Goal: Task Accomplishment & Management: Complete application form

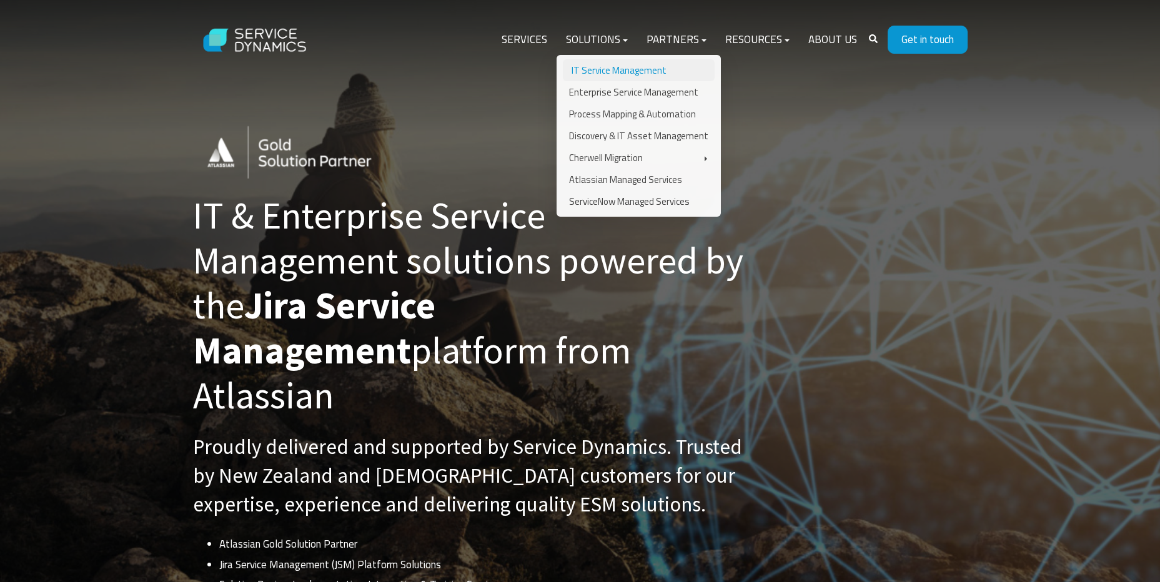
click at [613, 72] on link "IT Service Management" at bounding box center [639, 70] width 152 height 22
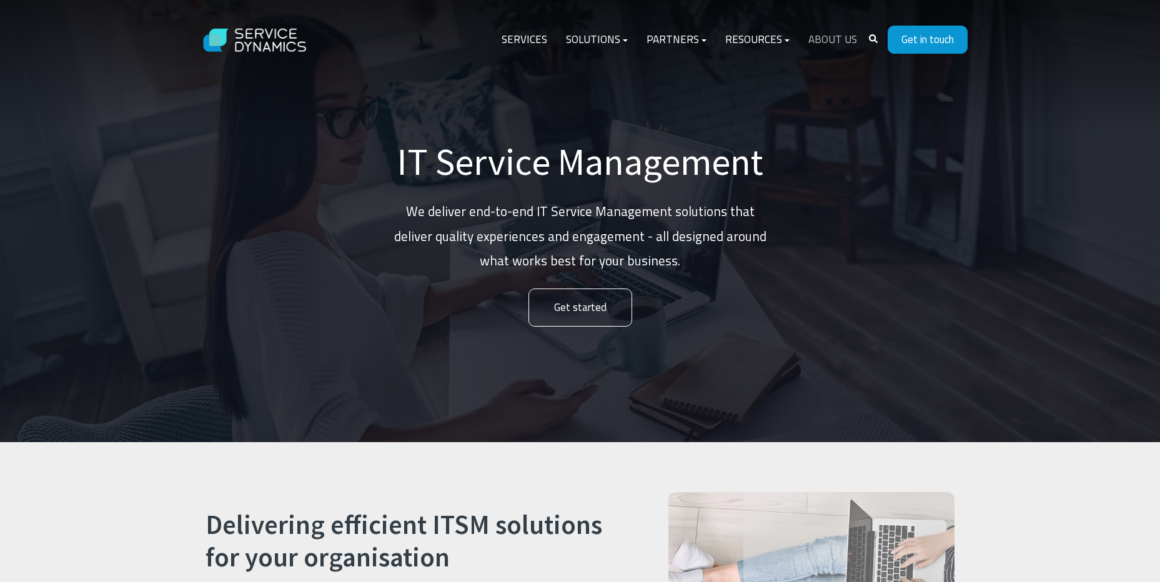
click at [823, 45] on link "About Us" at bounding box center [832, 40] width 67 height 30
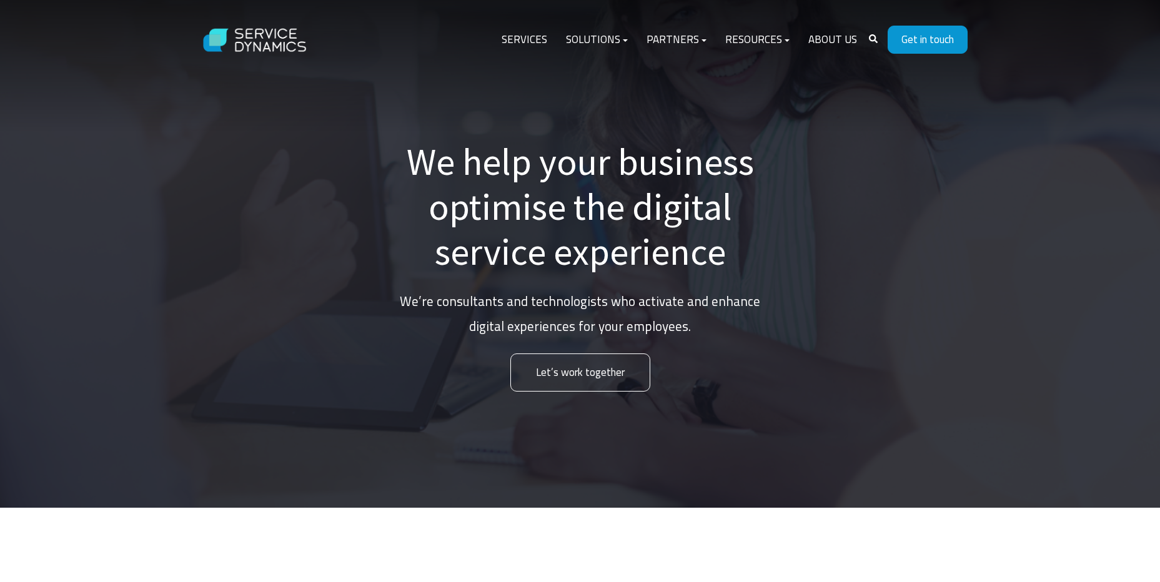
click at [256, 22] on img at bounding box center [255, 40] width 125 height 48
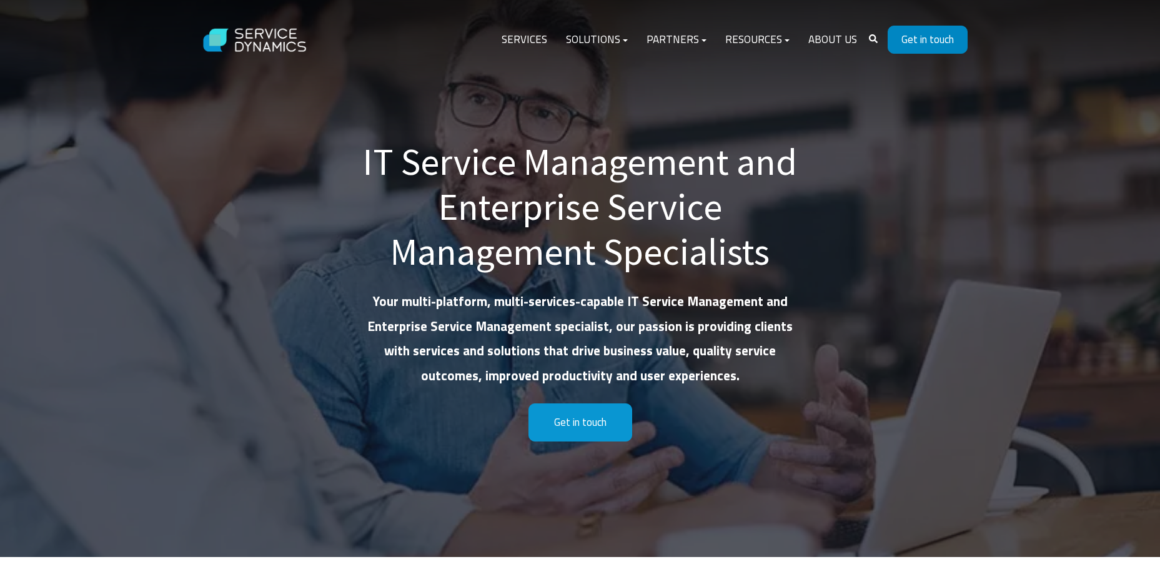
click at [917, 36] on link "Get in touch" at bounding box center [928, 40] width 80 height 28
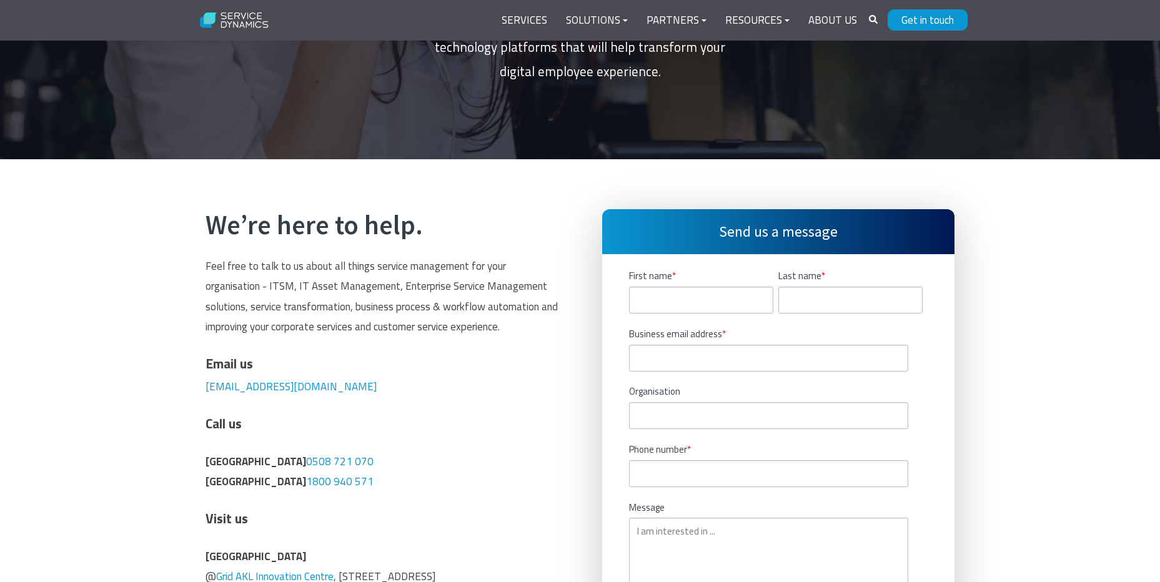
scroll to position [250, 0]
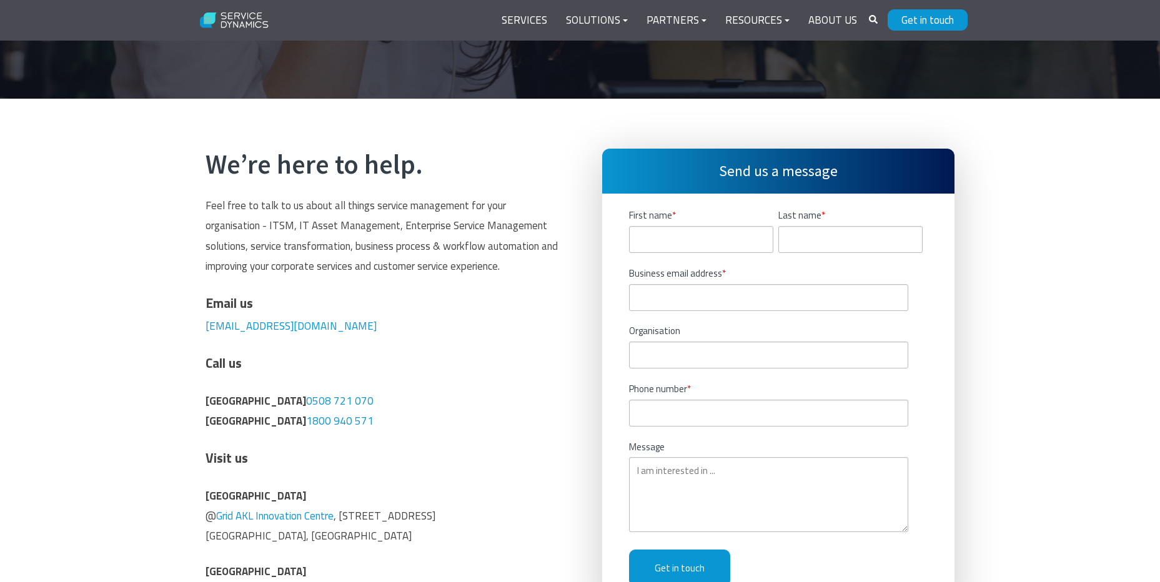
click at [739, 253] on fieldset "First name * Last name *" at bounding box center [778, 237] width 299 height 58
click at [738, 244] on input "First name *" at bounding box center [701, 239] width 144 height 27
type input "[PERSON_NAME]"
type input "[PERSON_NAME][EMAIL_ADDRESS][PERSON_NAME][DOMAIN_NAME]"
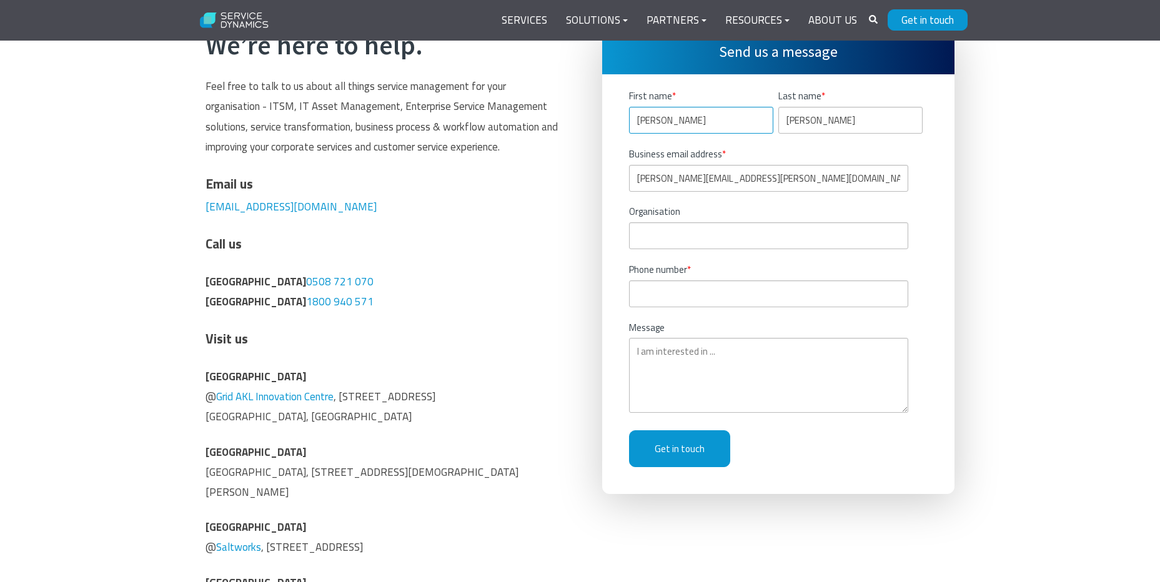
scroll to position [375, 0]
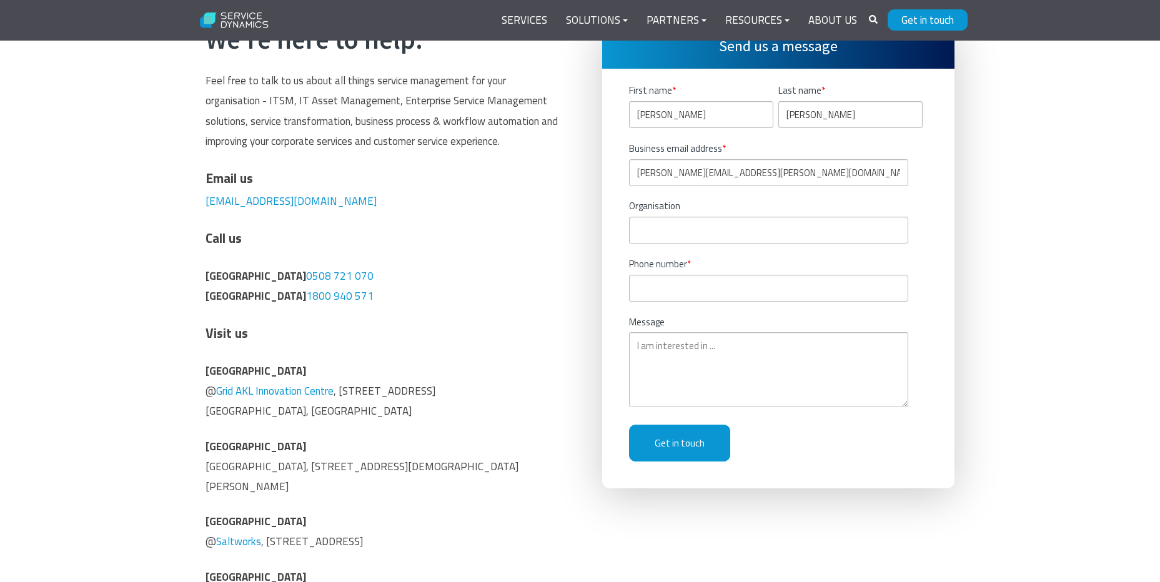
click at [743, 245] on fieldset "Organisation" at bounding box center [778, 228] width 299 height 58
click at [743, 229] on input "Organisation" at bounding box center [768, 230] width 279 height 27
type input "Metlifecare"
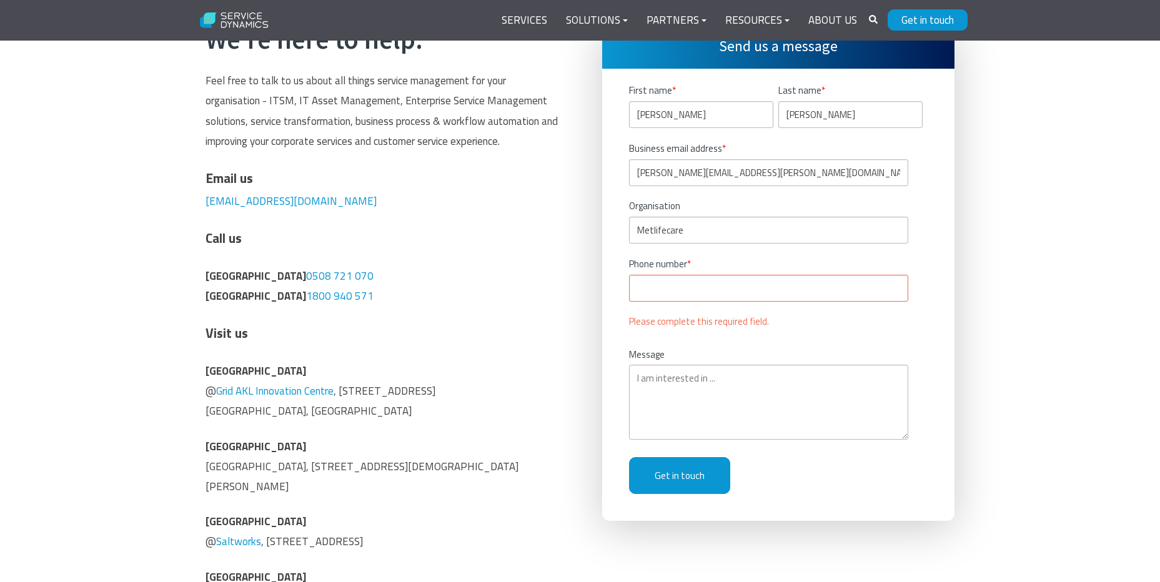
click at [678, 289] on input "Phone number *" at bounding box center [768, 288] width 279 height 27
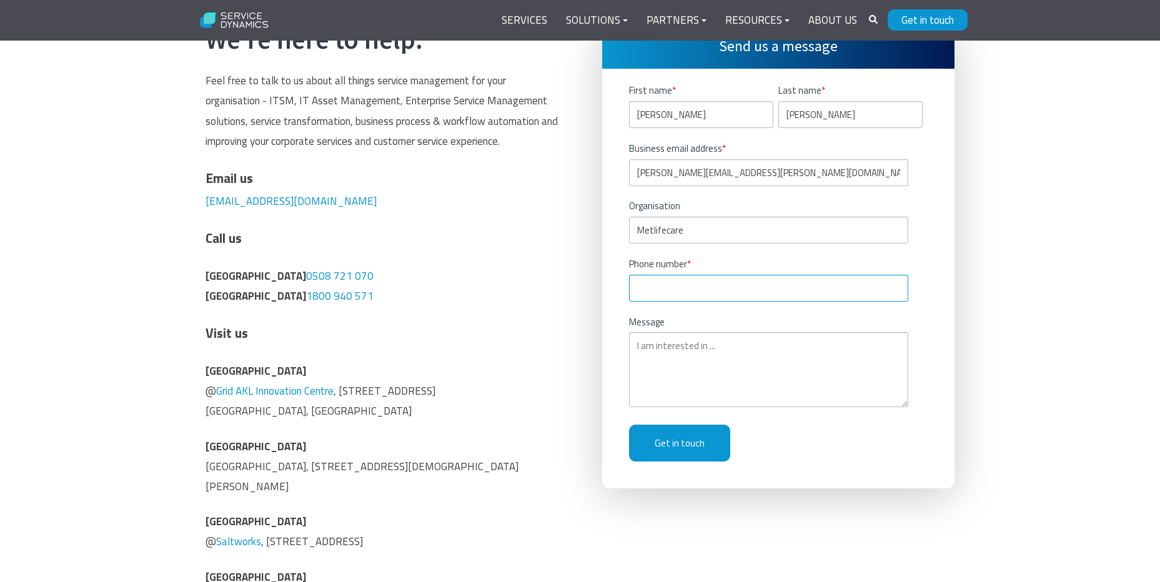
paste input "0211938947"
type input "0211938947"
click at [708, 367] on textarea "Message" at bounding box center [768, 369] width 279 height 75
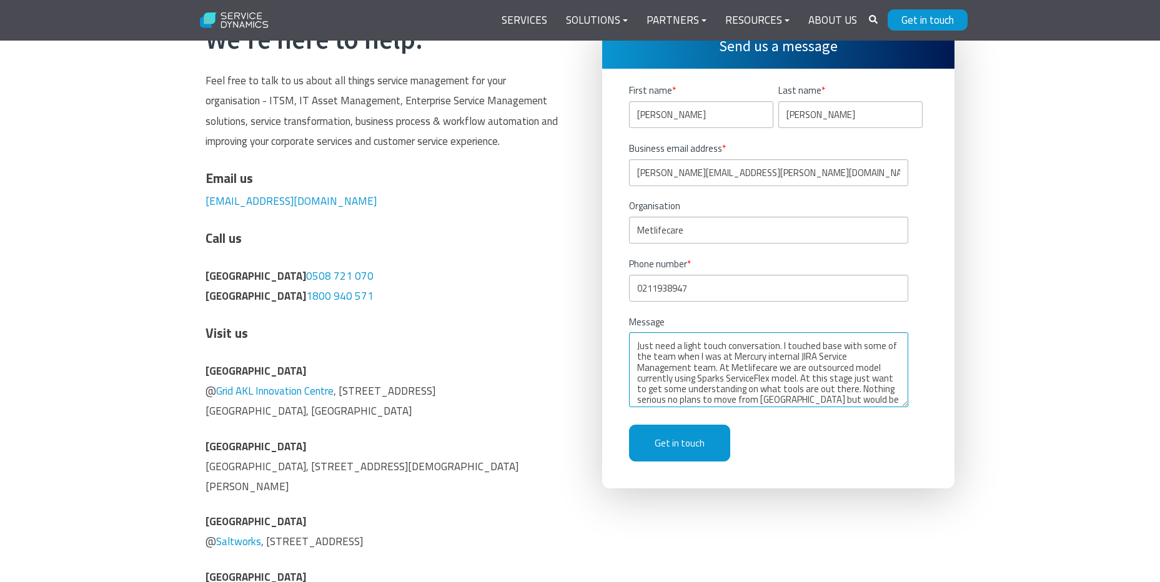
scroll to position [11, 0]
click at [844, 397] on textarea "Just need a light touch conversation. I touched base with some of the team when…" at bounding box center [768, 369] width 279 height 75
type textarea "Just need a light touch conversation. I touched base with some of the team when…"
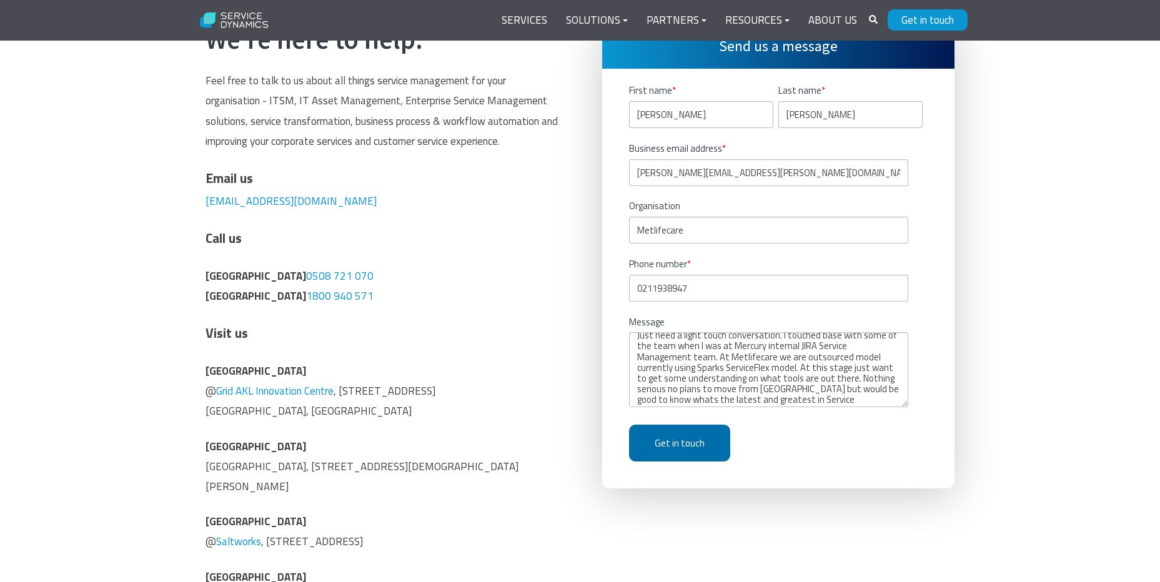
click at [678, 442] on input "Get in touch" at bounding box center [679, 443] width 101 height 37
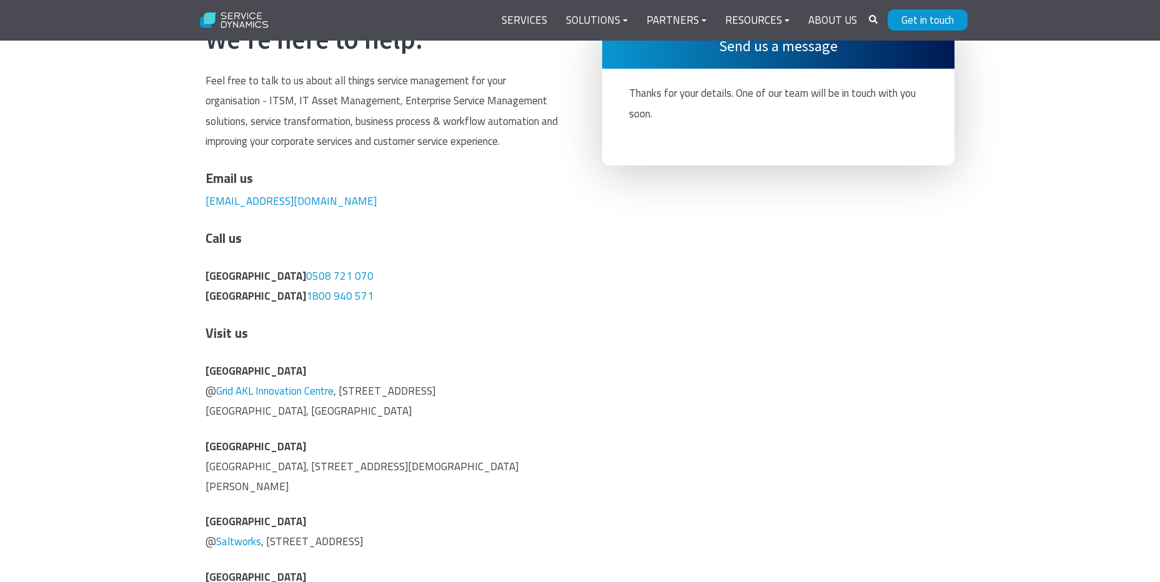
click at [852, 235] on div "We’re here to help. Feel free to talk to us about all things service management…" at bounding box center [580, 333] width 775 height 619
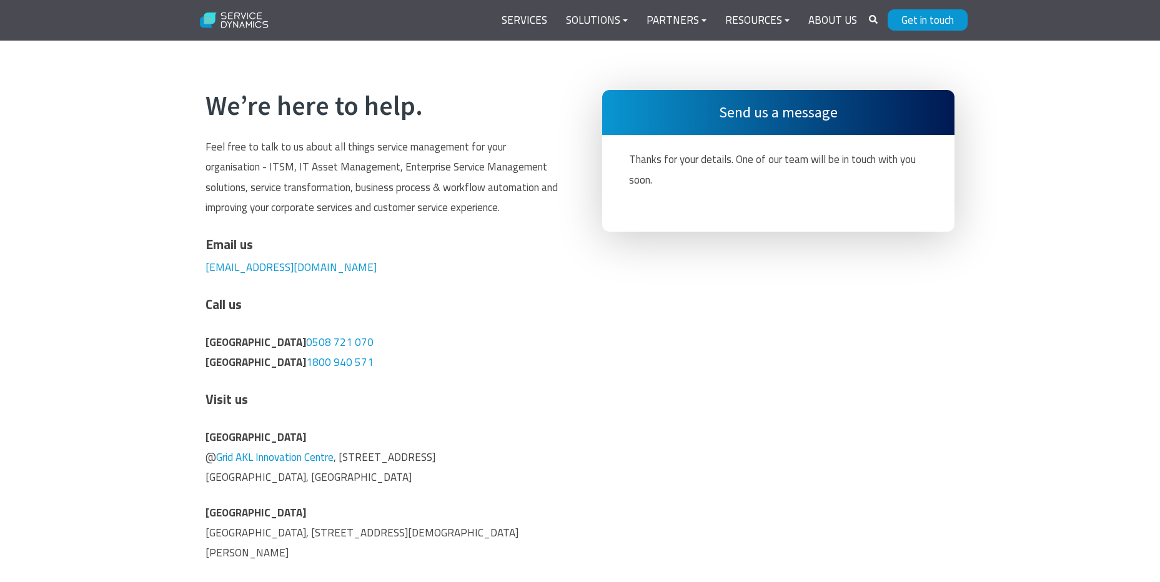
scroll to position [0, 0]
